Goal: Communication & Community: Answer question/provide support

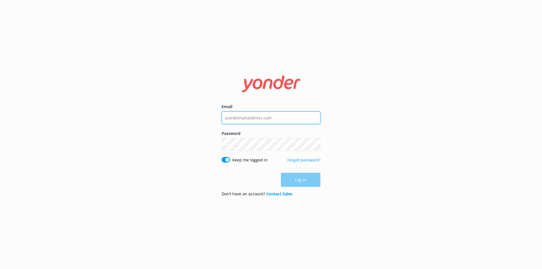
type input "[EMAIL_ADDRESS][DOMAIN_NAME]"
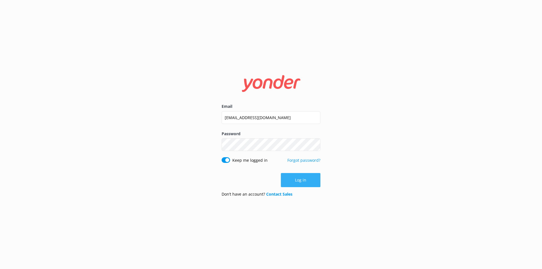
click at [303, 181] on div "Log in" at bounding box center [271, 180] width 99 height 14
click at [303, 181] on button "Log in" at bounding box center [301, 180] width 40 height 14
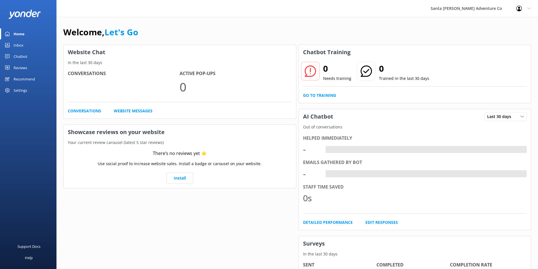
click at [21, 46] on div "Inbox" at bounding box center [19, 45] width 10 height 11
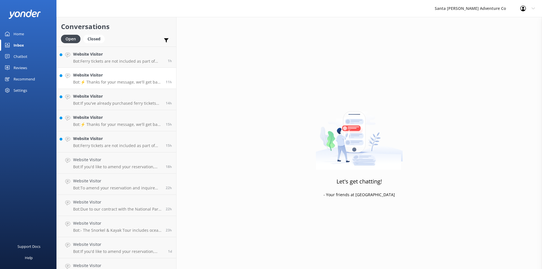
click at [98, 79] on div "Website Visitor Bot: ⚡ Thanks for your message, we'll get back to you as soon a…" at bounding box center [117, 78] width 88 height 12
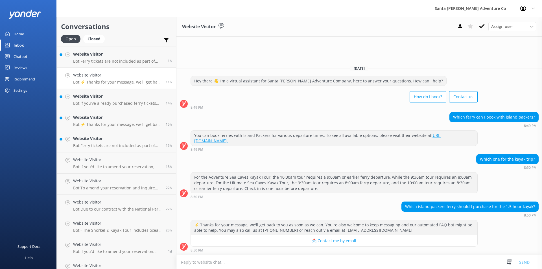
click at [189, 263] on textarea at bounding box center [360, 262] width 366 height 14
click at [317, 262] on textarea "It depends what kayak tour timing you want, we tend to have a 9:30 & a 10:30" at bounding box center [360, 262] width 366 height 14
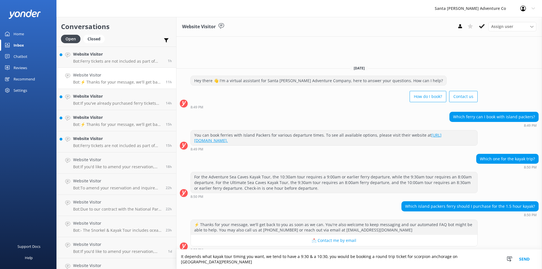
click at [315, 263] on textarea "It depends what kayak tour timing you want, we tend to have a 9:30 & a 10:30, y…" at bounding box center [360, 259] width 366 height 19
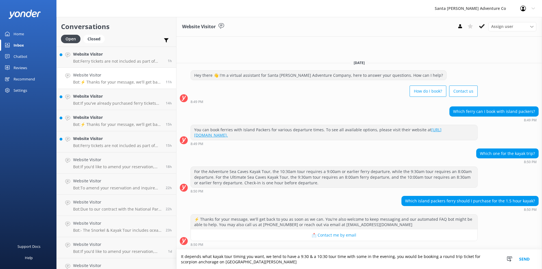
click at [233, 263] on textarea "It depends what kayak tour timing you want, we tend to have a 9:30 & a 10:30 to…" at bounding box center [360, 259] width 366 height 19
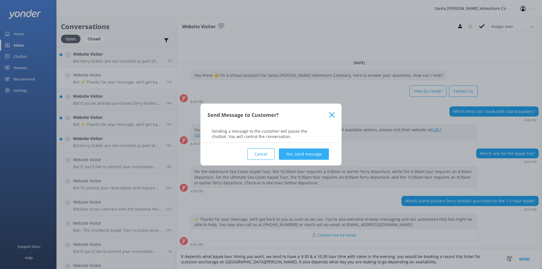
type textarea "It depends what kayak tour timing you want, we tend to have a 9:30 & a 10:30 to…"
click at [321, 153] on button "Yes, send message" at bounding box center [304, 154] width 50 height 11
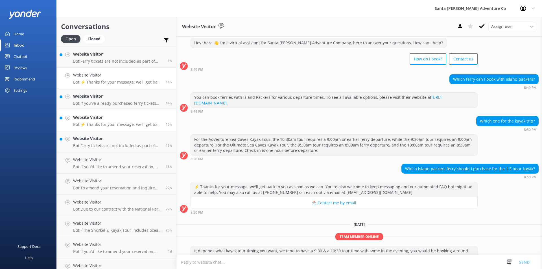
scroll to position [23, 0]
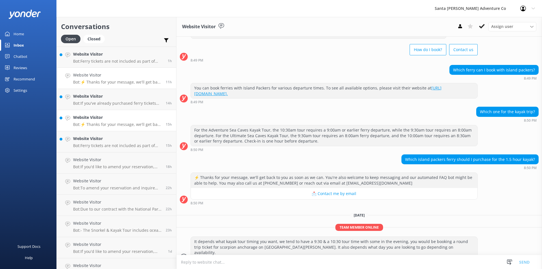
click at [97, 122] on div "Website Visitor Bot: ⚡ Thanks for your message, we'll get back to you as soon a…" at bounding box center [117, 120] width 88 height 12
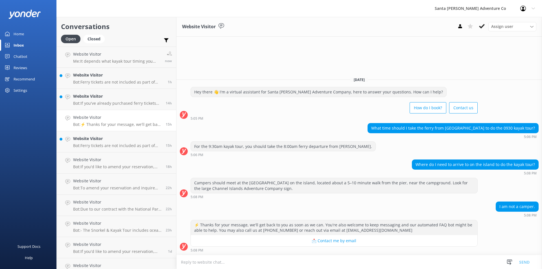
click at [242, 260] on textarea at bounding box center [360, 262] width 366 height 14
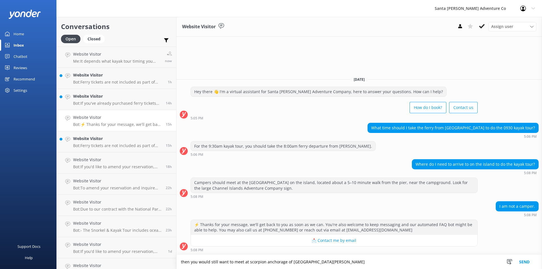
click at [177, 262] on textarea "then you would still want to meet at scorpion anchorage of [GEOGRAPHIC_DATA][PE…" at bounding box center [360, 262] width 366 height 14
click at [317, 263] on textarea "Then you would still want to meet at scorpion anchorage of [GEOGRAPHIC_DATA][PE…" at bounding box center [360, 262] width 366 height 14
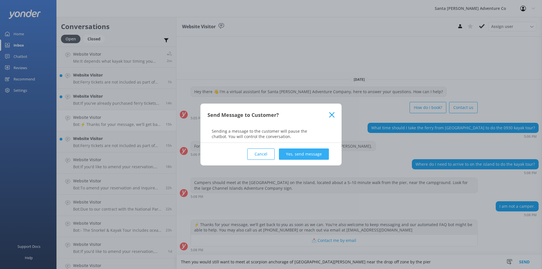
type textarea "Then you would still want to meet at scorpion anchorage of [GEOGRAPHIC_DATA][PE…"
click at [308, 158] on button "Yes, send message" at bounding box center [304, 154] width 50 height 11
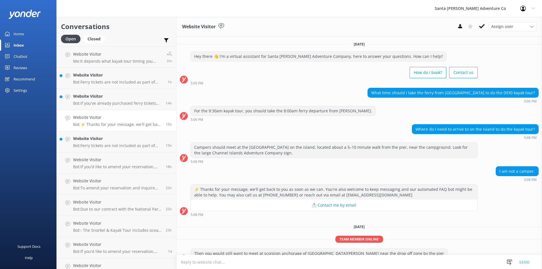
scroll to position [12, 0]
